Goal: Information Seeking & Learning: Understand process/instructions

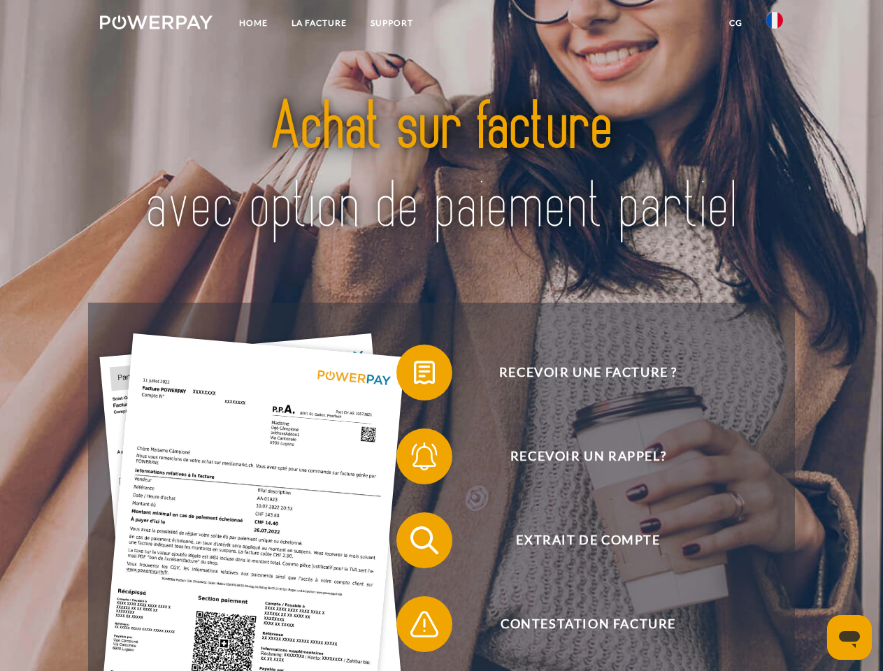
click at [156, 24] on img at bounding box center [156, 22] width 113 height 14
click at [775, 24] on img at bounding box center [774, 20] width 17 height 17
click at [736, 23] on link "CG" at bounding box center [735, 22] width 37 height 25
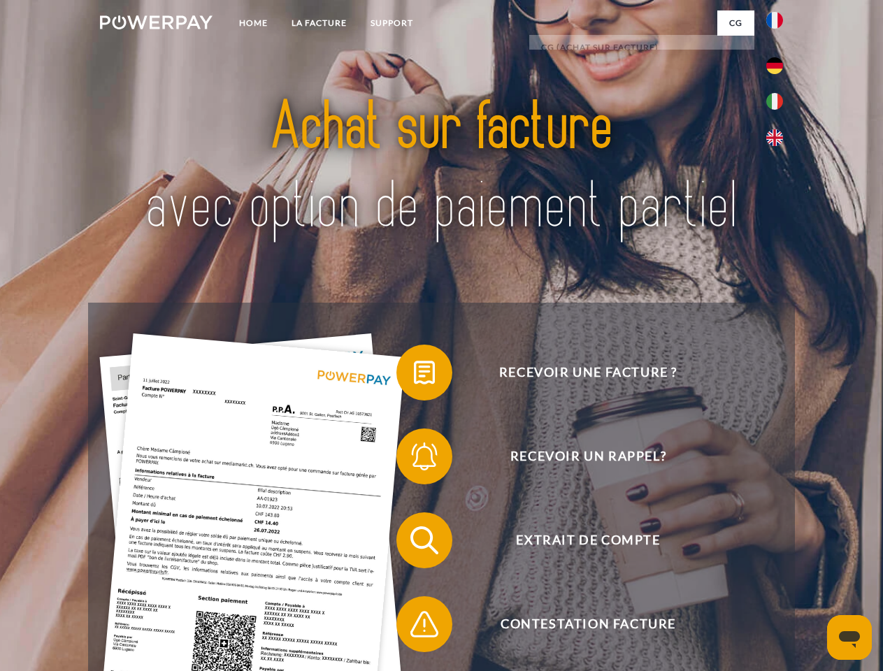
click at [414, 376] on span at bounding box center [404, 373] width 70 height 70
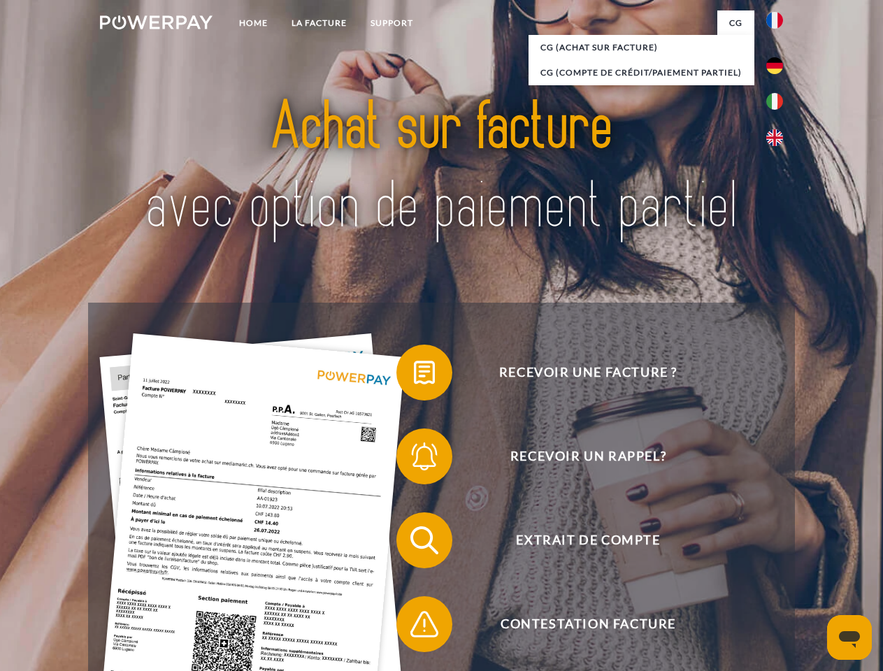
click at [414, 459] on span at bounding box center [404, 457] width 70 height 70
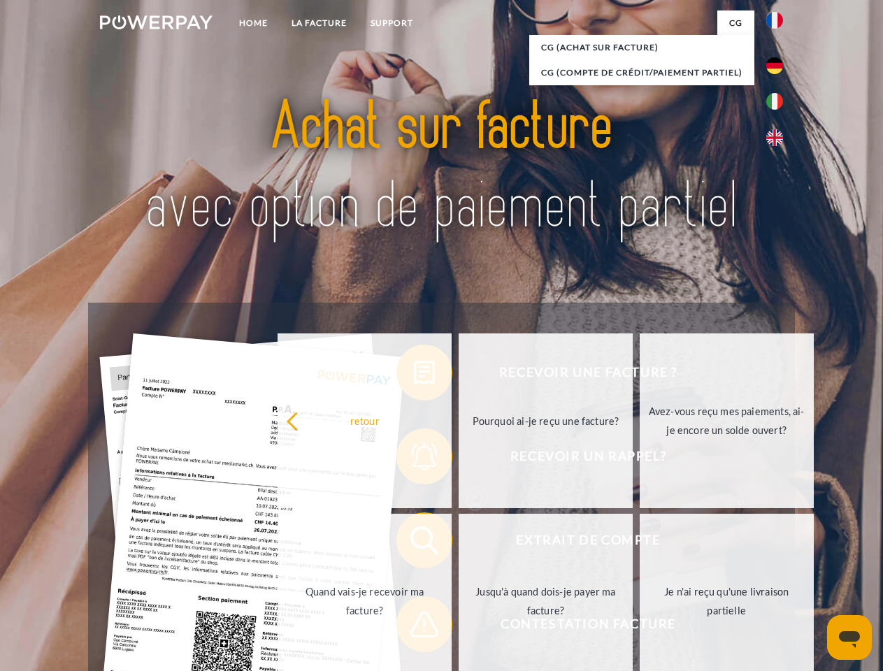
click at [459, 543] on link "Jusqu'à quand dois-je payer ma facture?" at bounding box center [546, 601] width 174 height 175
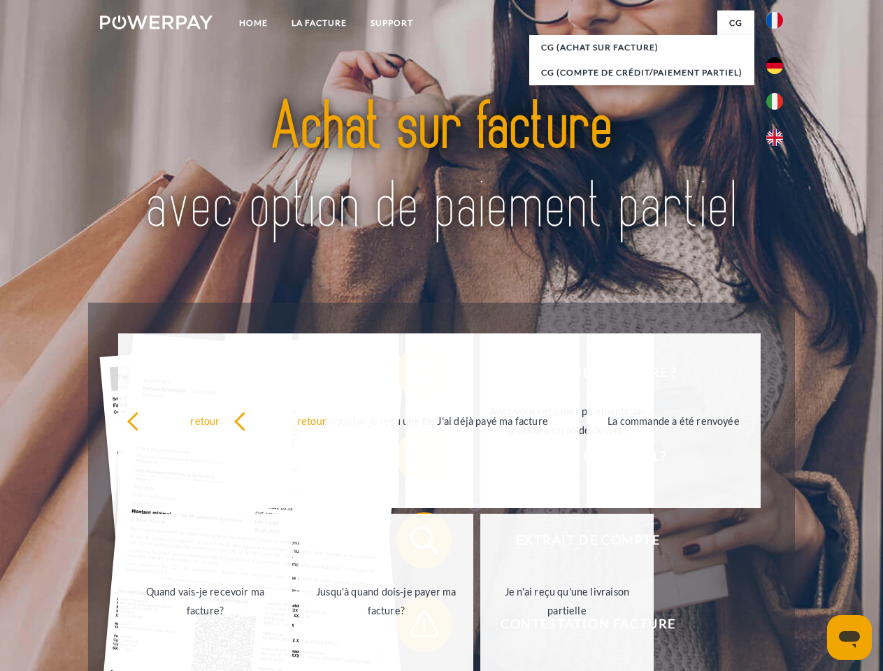
click at [414, 627] on span at bounding box center [404, 625] width 70 height 70
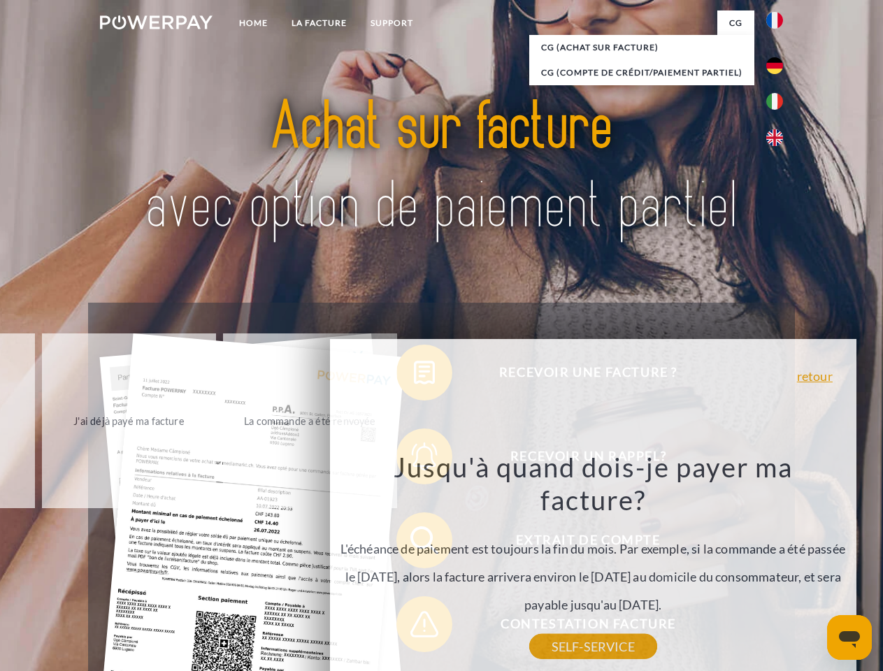
click at [850, 638] on icon "Ouvrir la fenêtre de messagerie" at bounding box center [849, 639] width 21 height 17
